Goal: Book appointment/travel/reservation

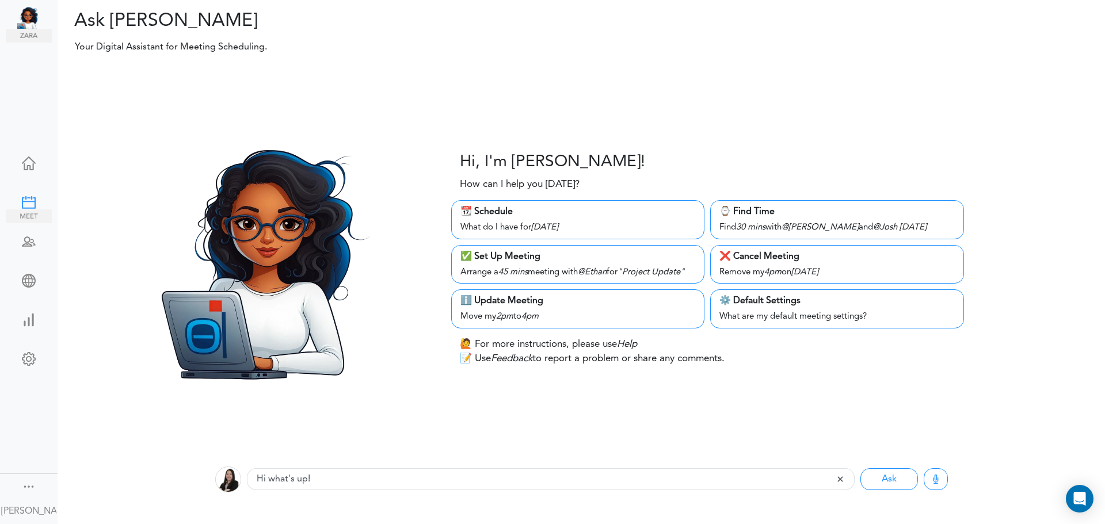
click at [26, 201] on div at bounding box center [29, 202] width 46 height 12
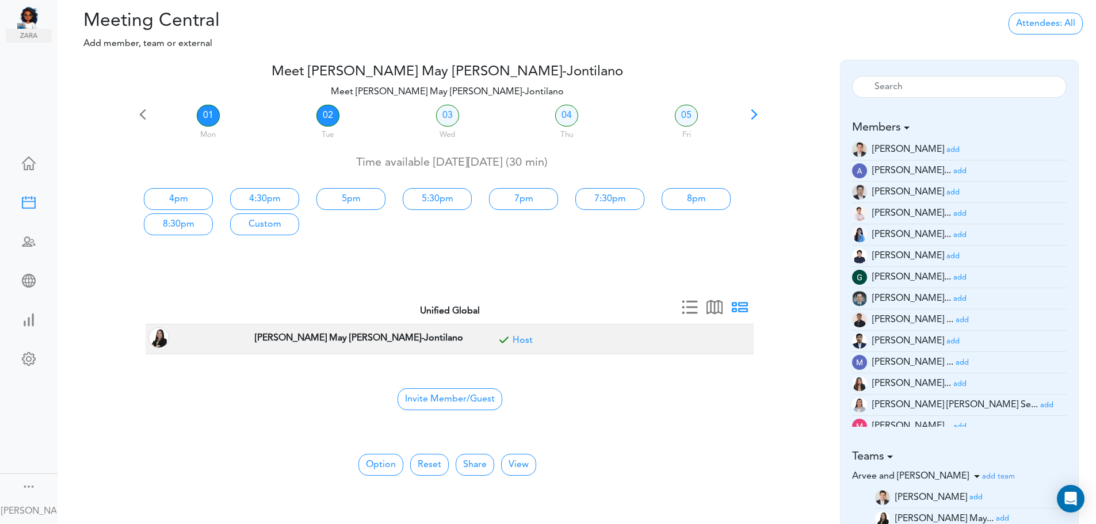
click at [323, 113] on link "02" at bounding box center [328, 116] width 23 height 22
click at [216, 122] on link "01" at bounding box center [208, 116] width 23 height 22
click at [328, 121] on link "02" at bounding box center [328, 116] width 23 height 22
